Goal: Task Accomplishment & Management: Manage account settings

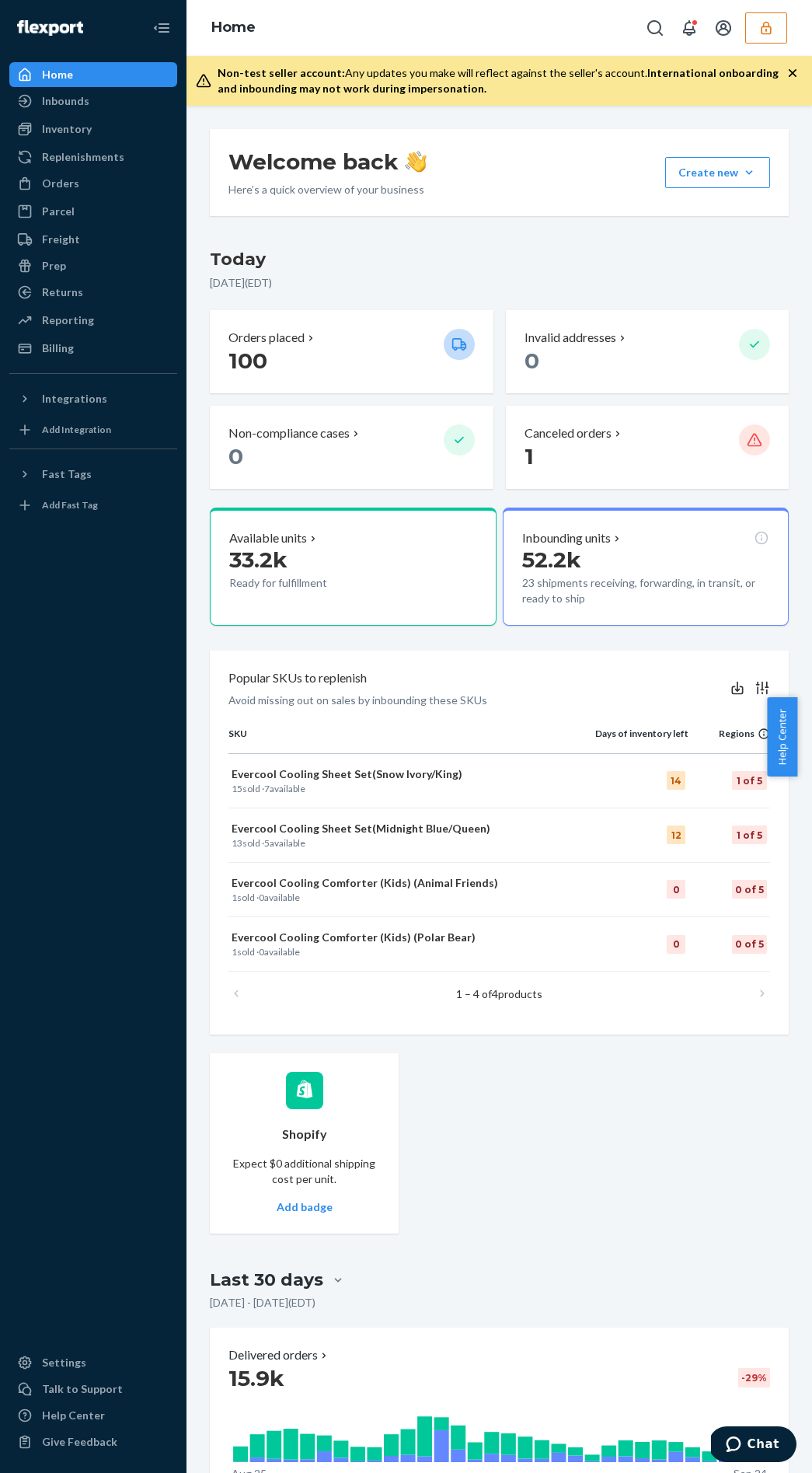
click at [755, 31] on button "button" at bounding box center [765, 28] width 42 height 31
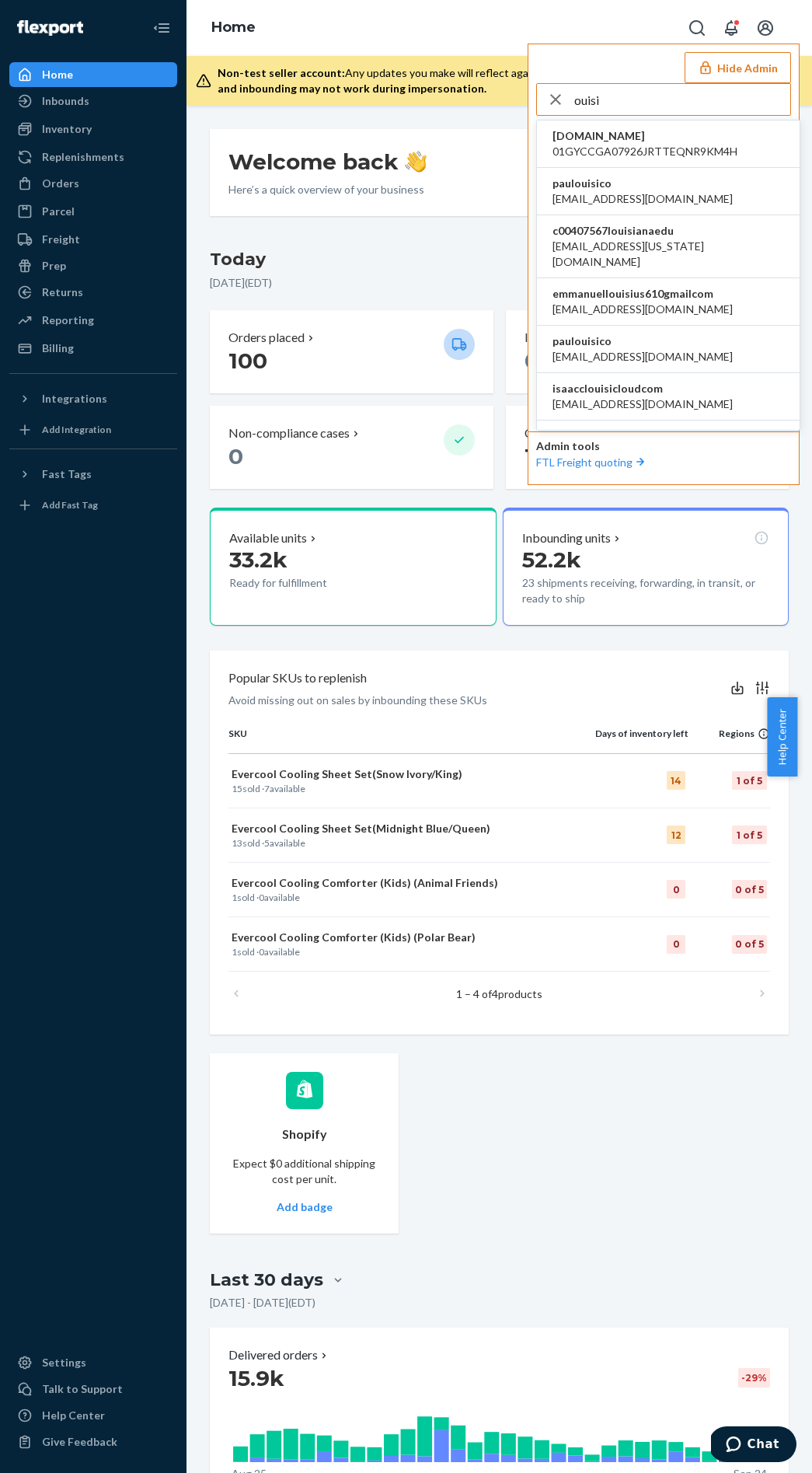
type input "ouisi"
click at [676, 175] on li "paulouisico [EMAIL_ADDRESS][DOMAIN_NAME]" at bounding box center [668, 191] width 263 height 48
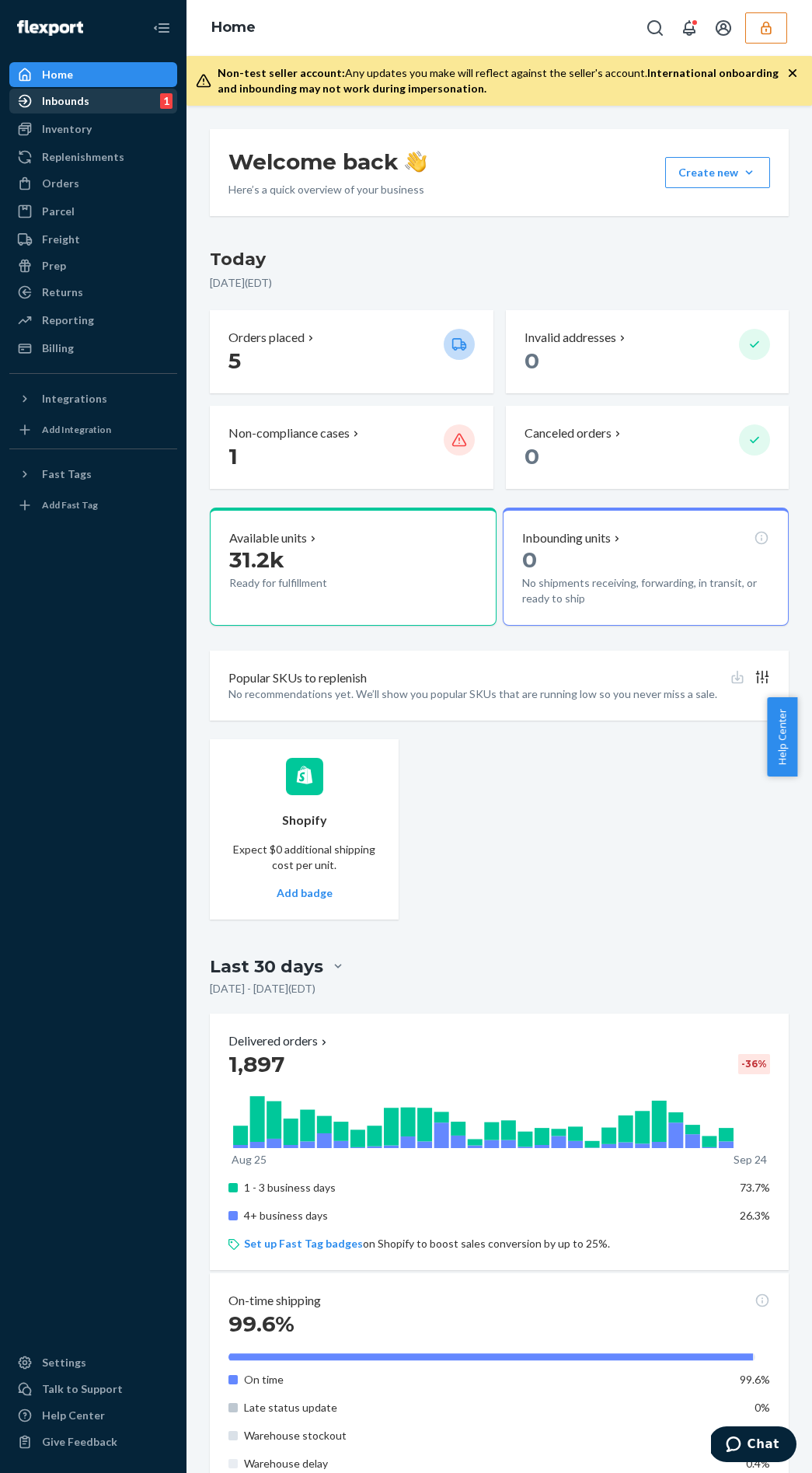
click at [66, 101] on div "Inbounds" at bounding box center [65, 101] width 48 height 15
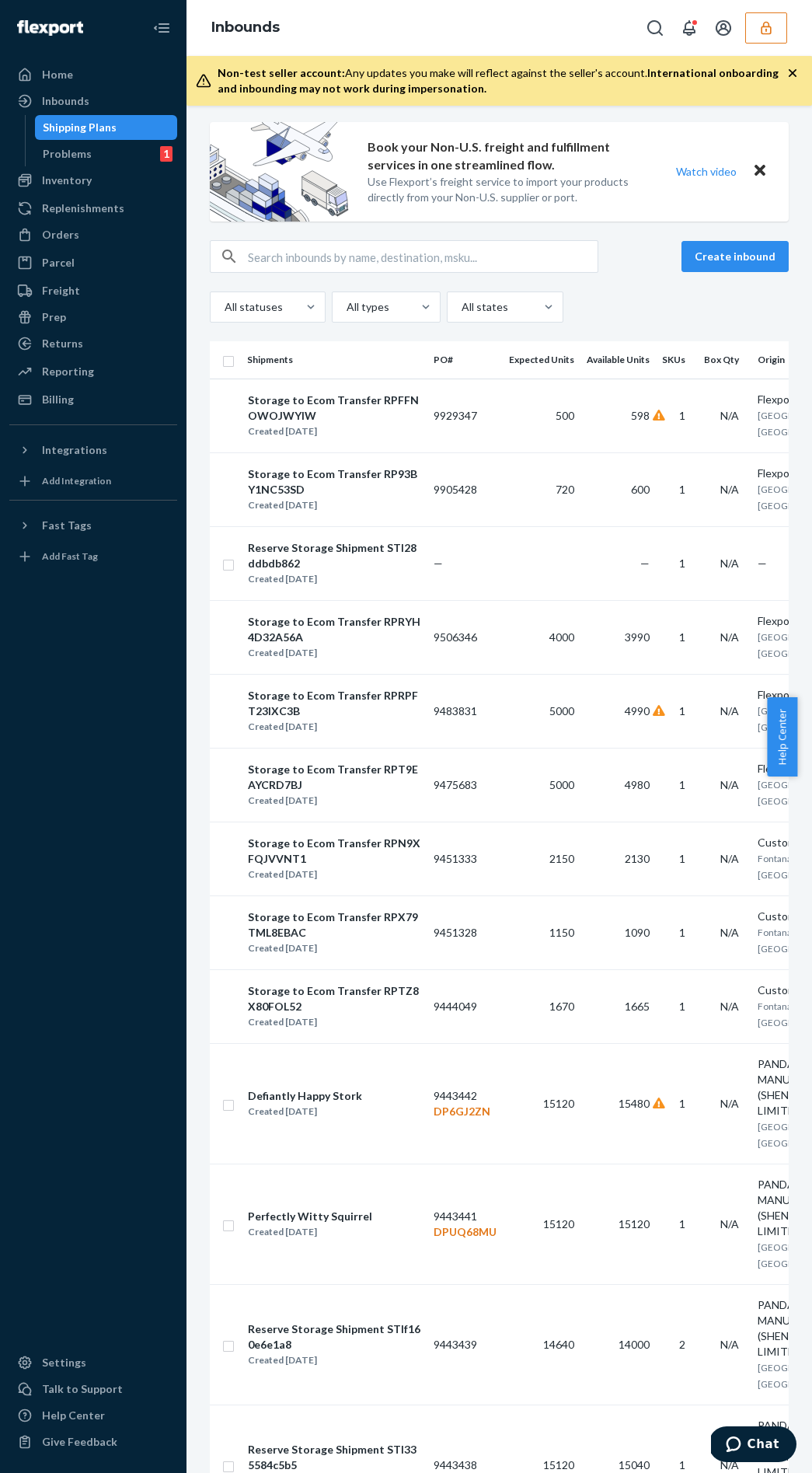
scroll to position [8, 0]
click at [760, 29] on icon "button" at bounding box center [765, 28] width 15 height 15
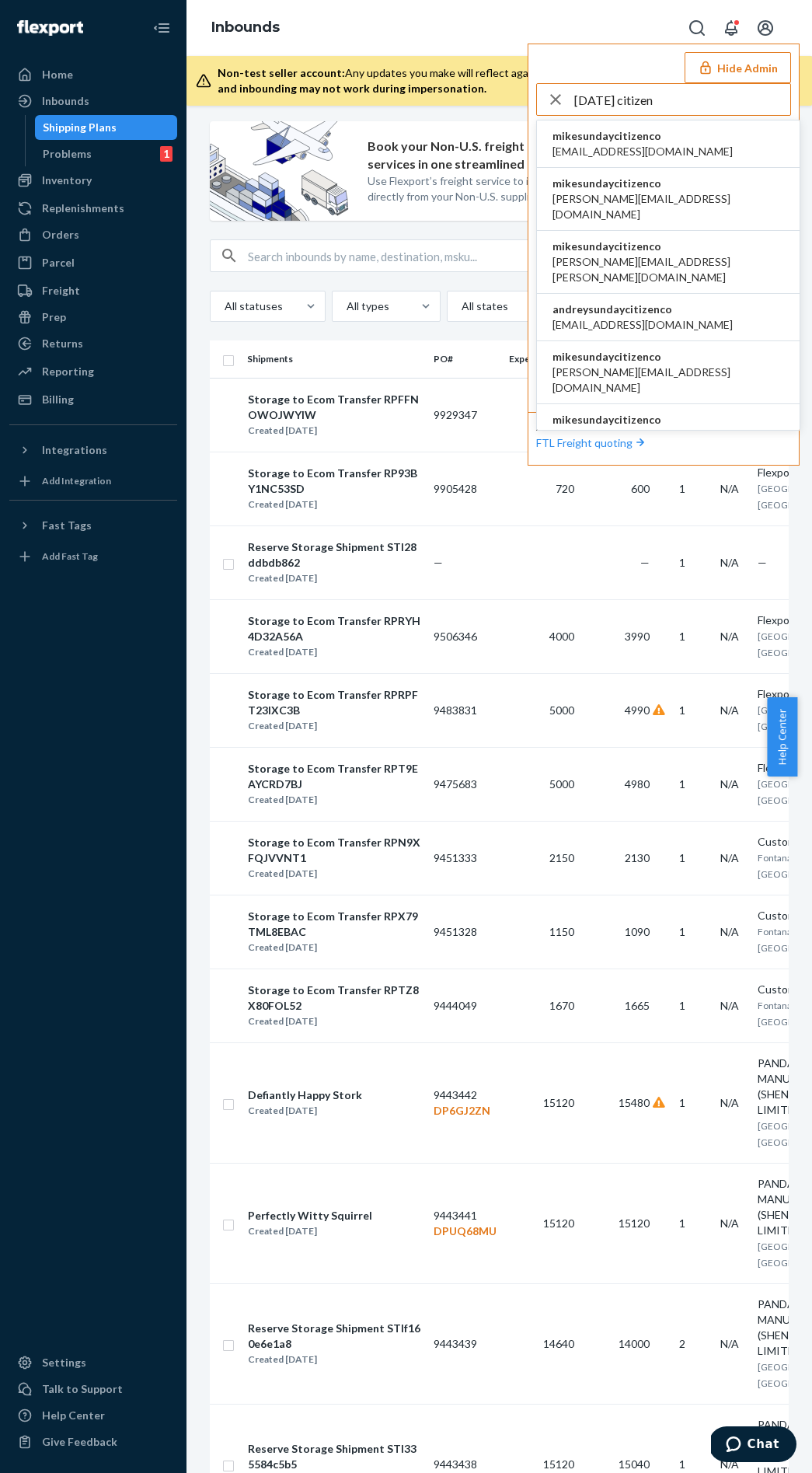
type input "sunday citizen"
click at [646, 155] on span "accounts@ironhorsecredit.com" at bounding box center [642, 151] width 180 height 15
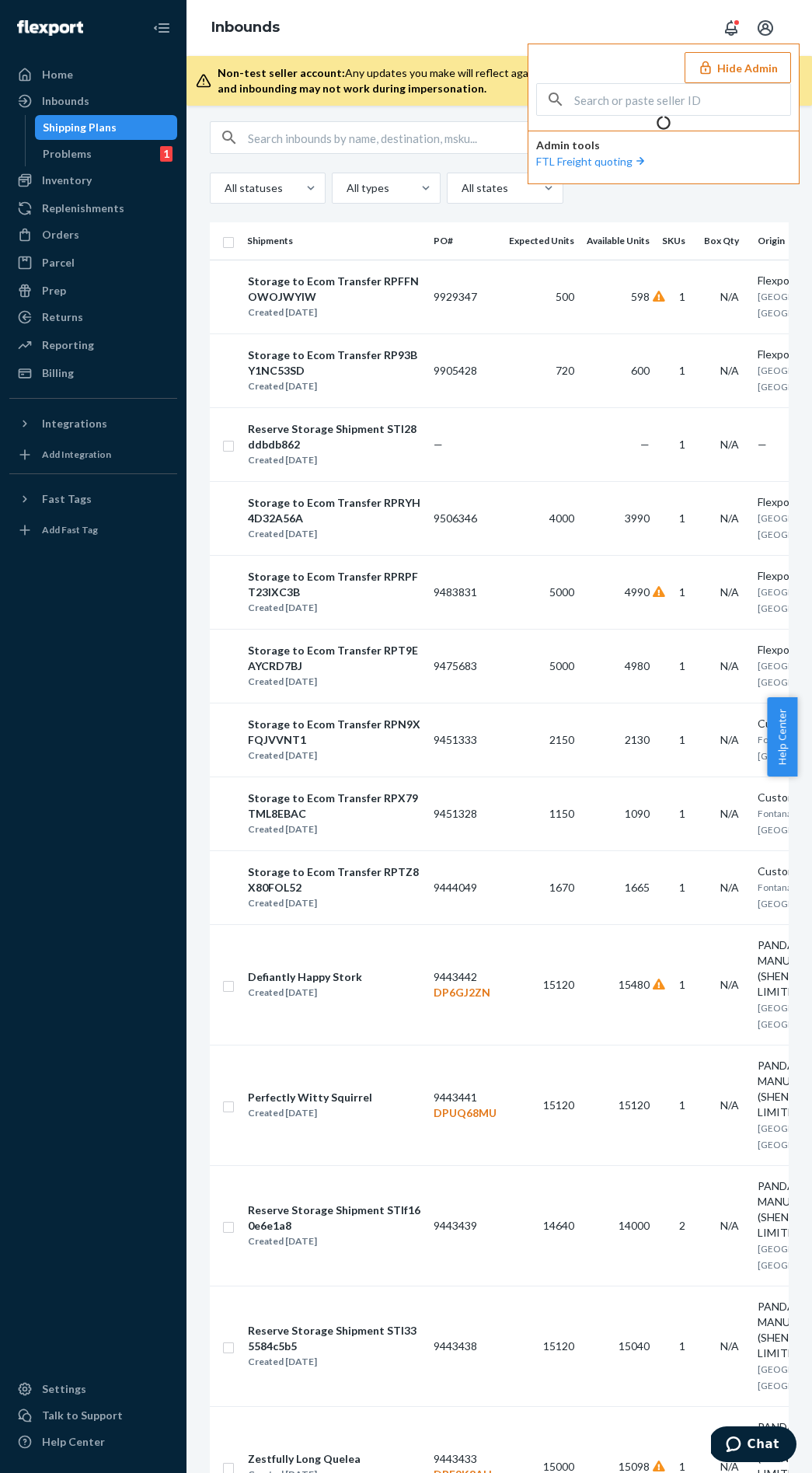
scroll to position [0, 0]
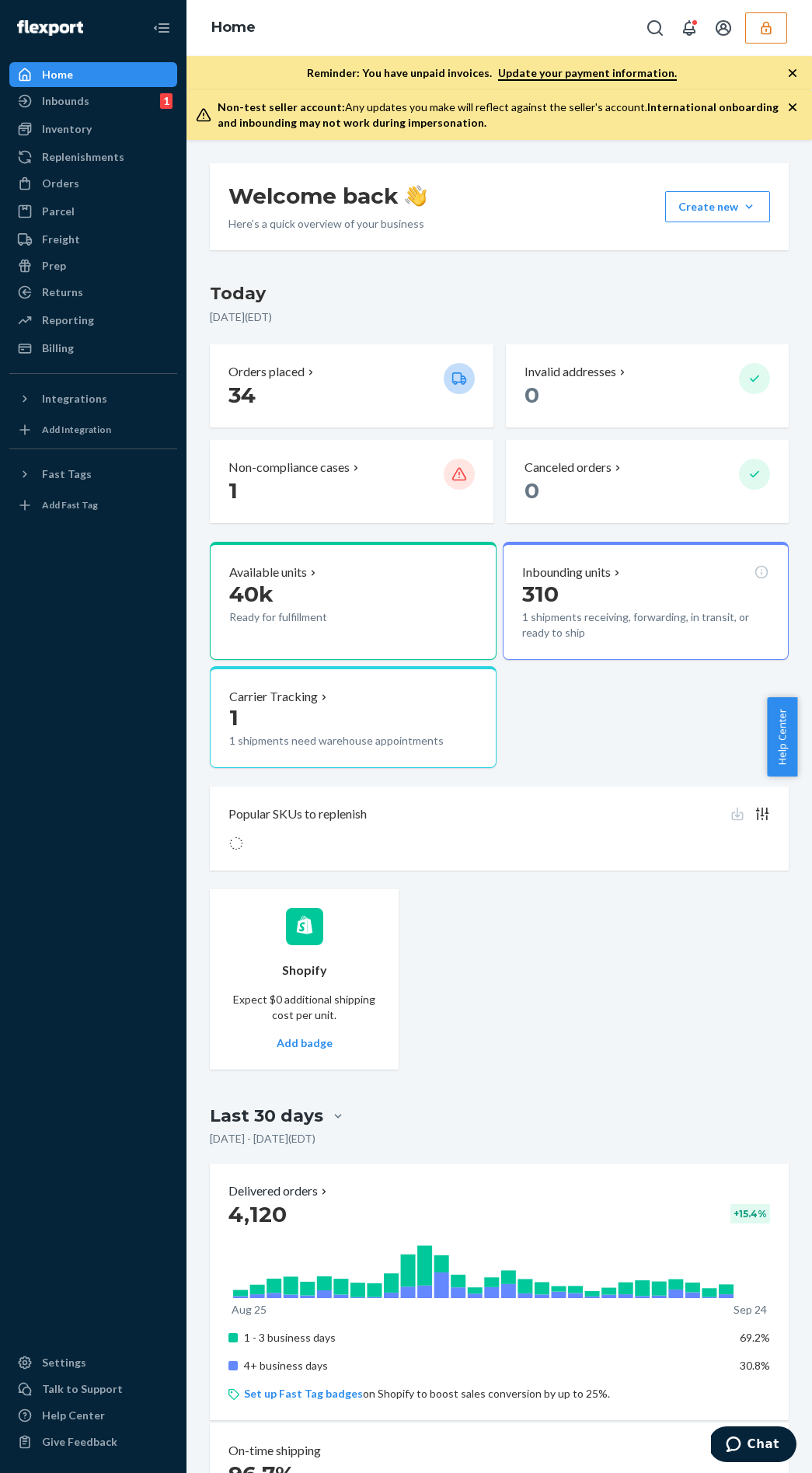
click at [781, 25] on button "button" at bounding box center [765, 28] width 42 height 31
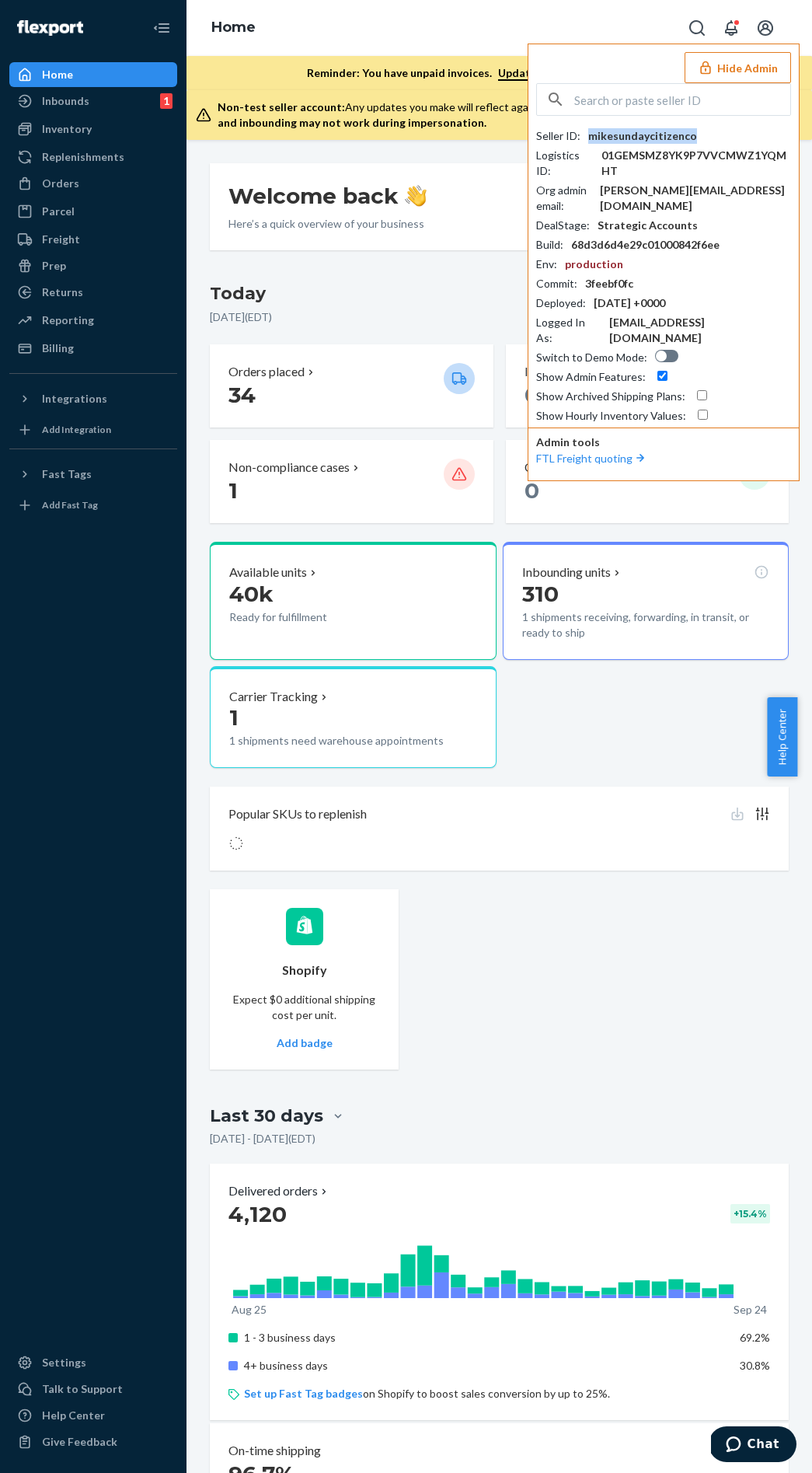
click at [670, 128] on div "mikesundaycitizenco" at bounding box center [642, 136] width 109 height 15
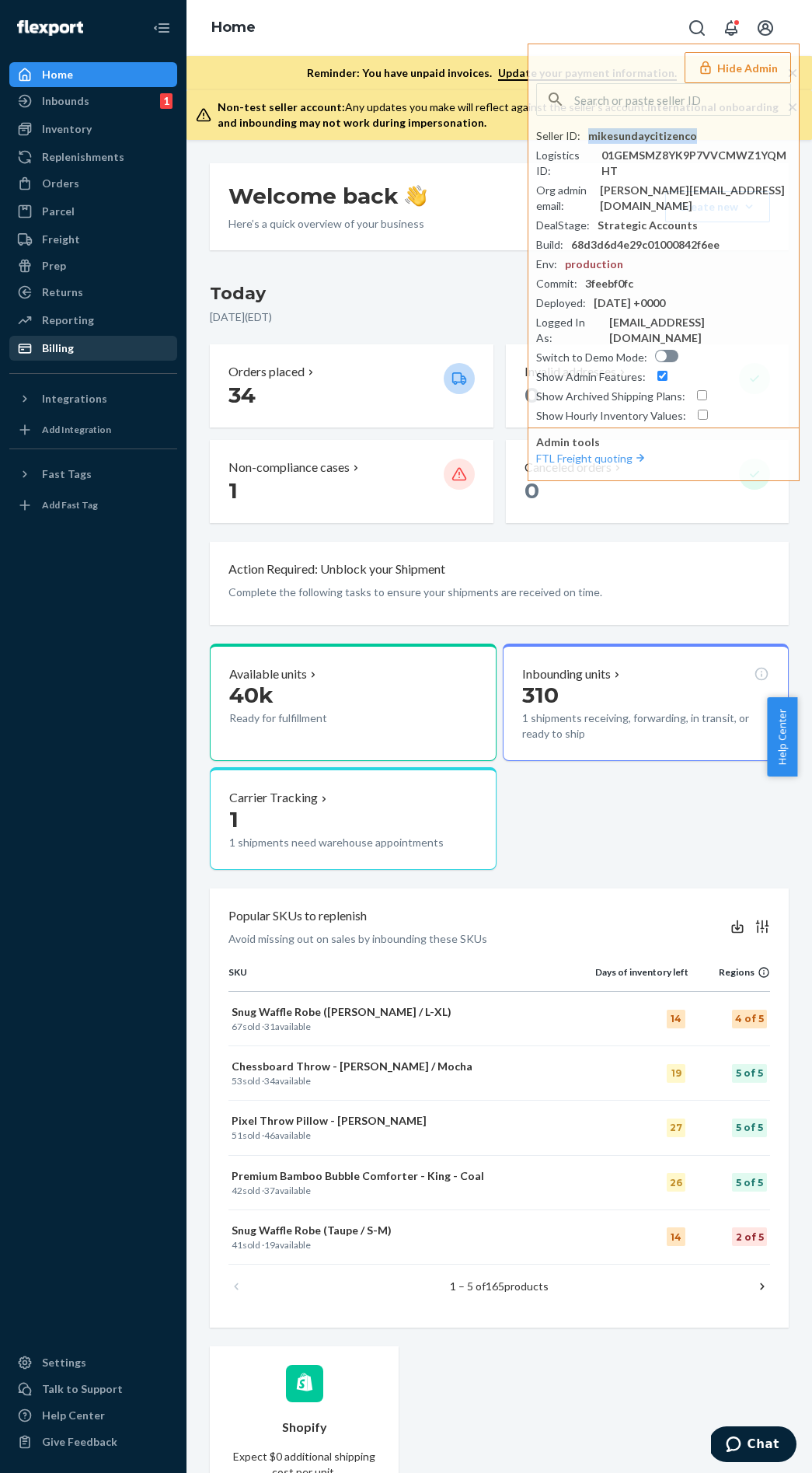
click at [107, 348] on div "Billing" at bounding box center [93, 348] width 165 height 22
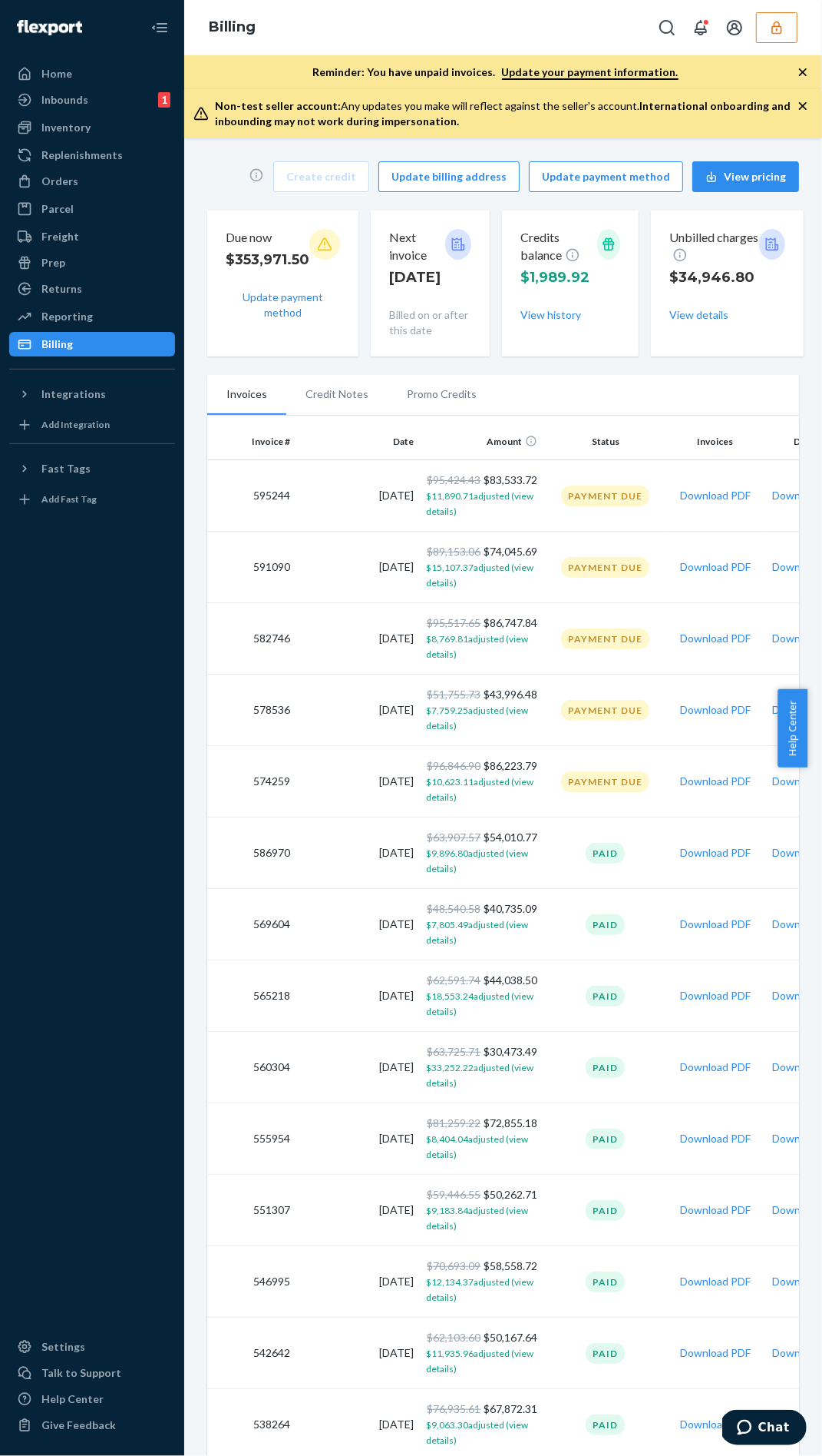
click at [249, 162] on div "Create credit Update billing address Update payment method View pricing" at bounding box center [503, 177] width 591 height 31
